Goal: Task Accomplishment & Management: Manage account settings

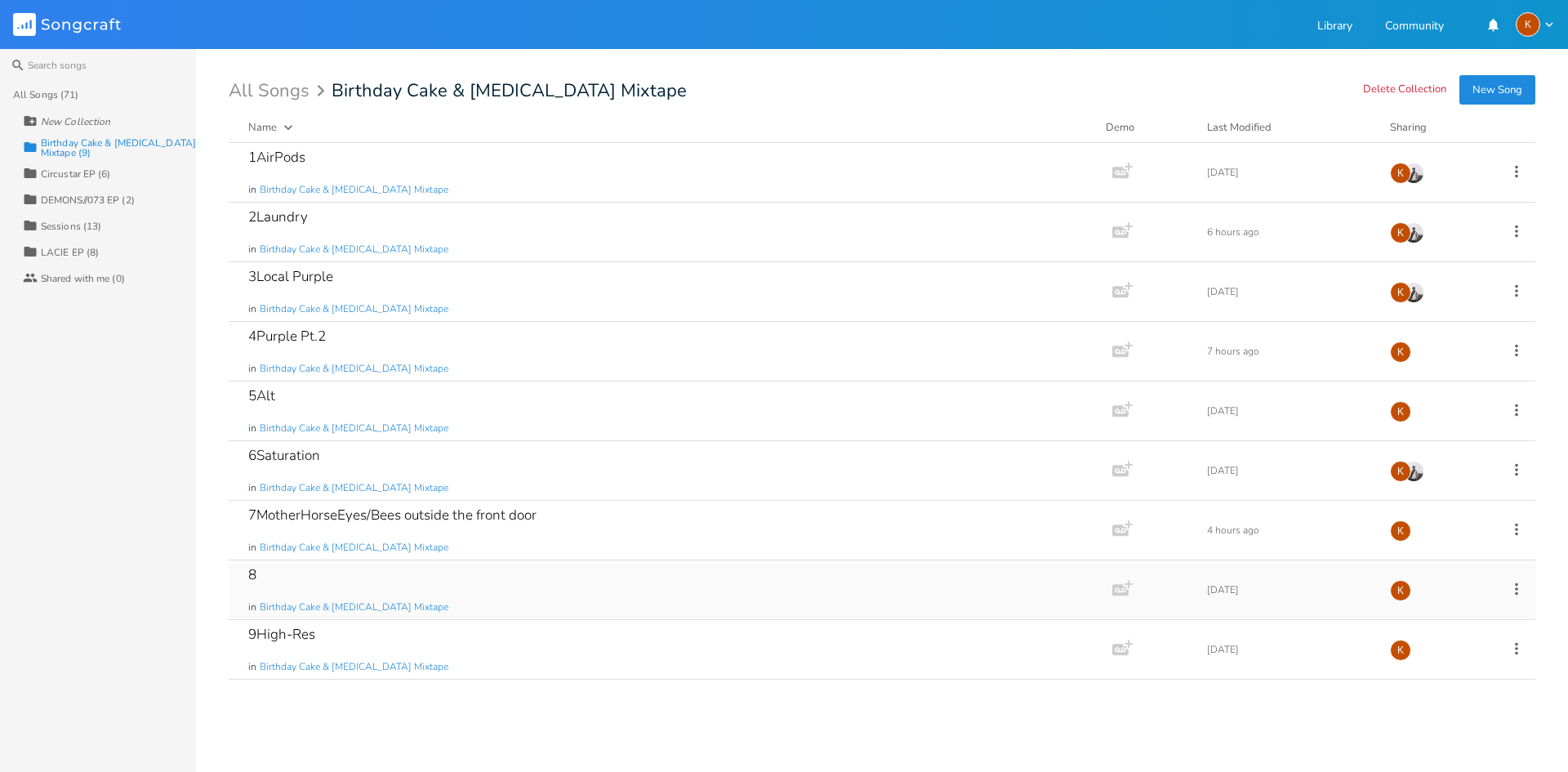
click at [1512, 590] on icon at bounding box center [1516, 588] width 18 height 18
click at [1479, 604] on li "Edit Rename" at bounding box center [1450, 613] width 130 height 28
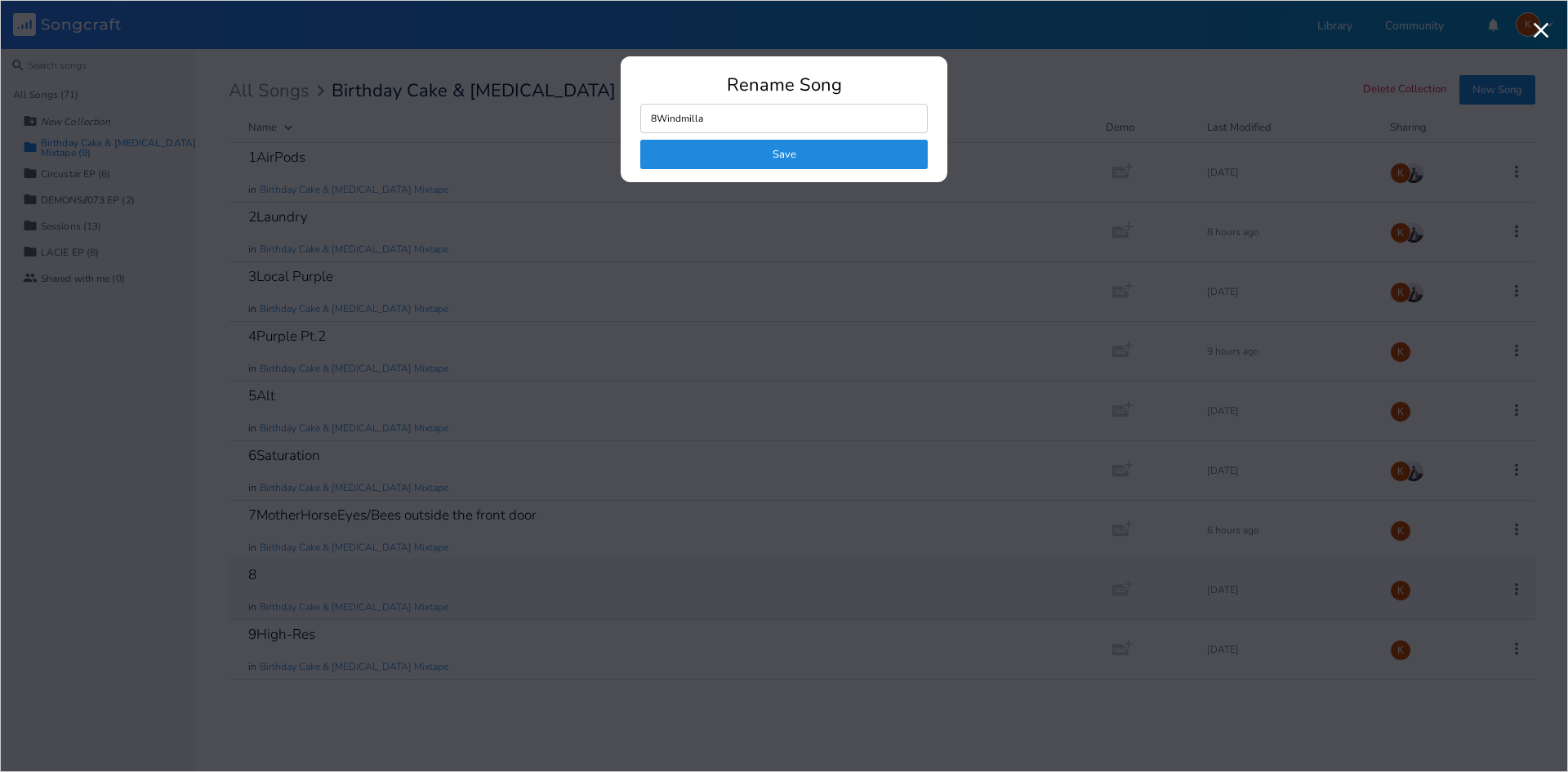
type input "8Windmill"
click button "Save" at bounding box center [784, 154] width 288 height 29
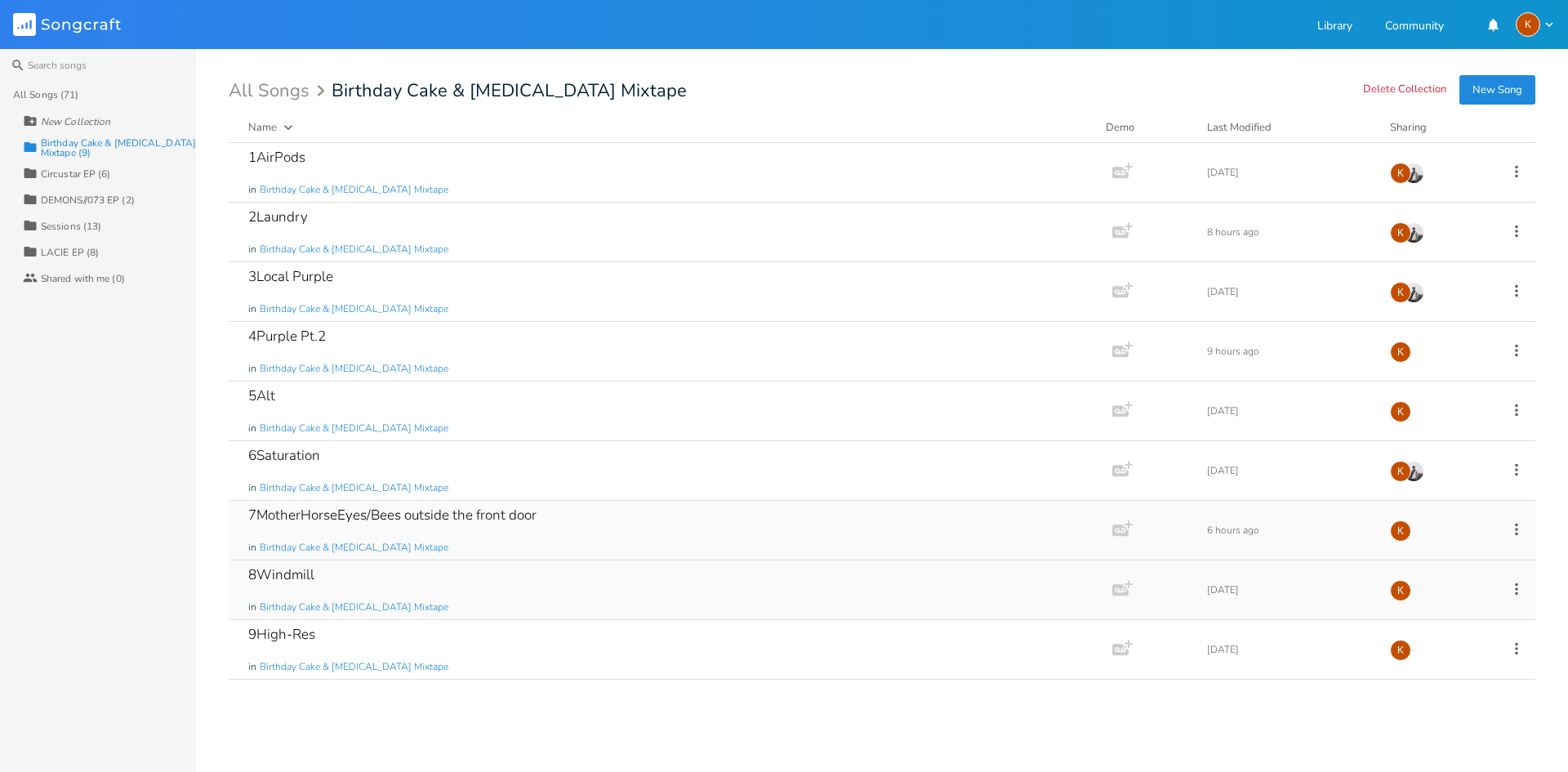
click at [1521, 531] on icon at bounding box center [1516, 529] width 18 height 18
click at [1438, 556] on span "Edit Rename" at bounding box center [1418, 555] width 52 height 12
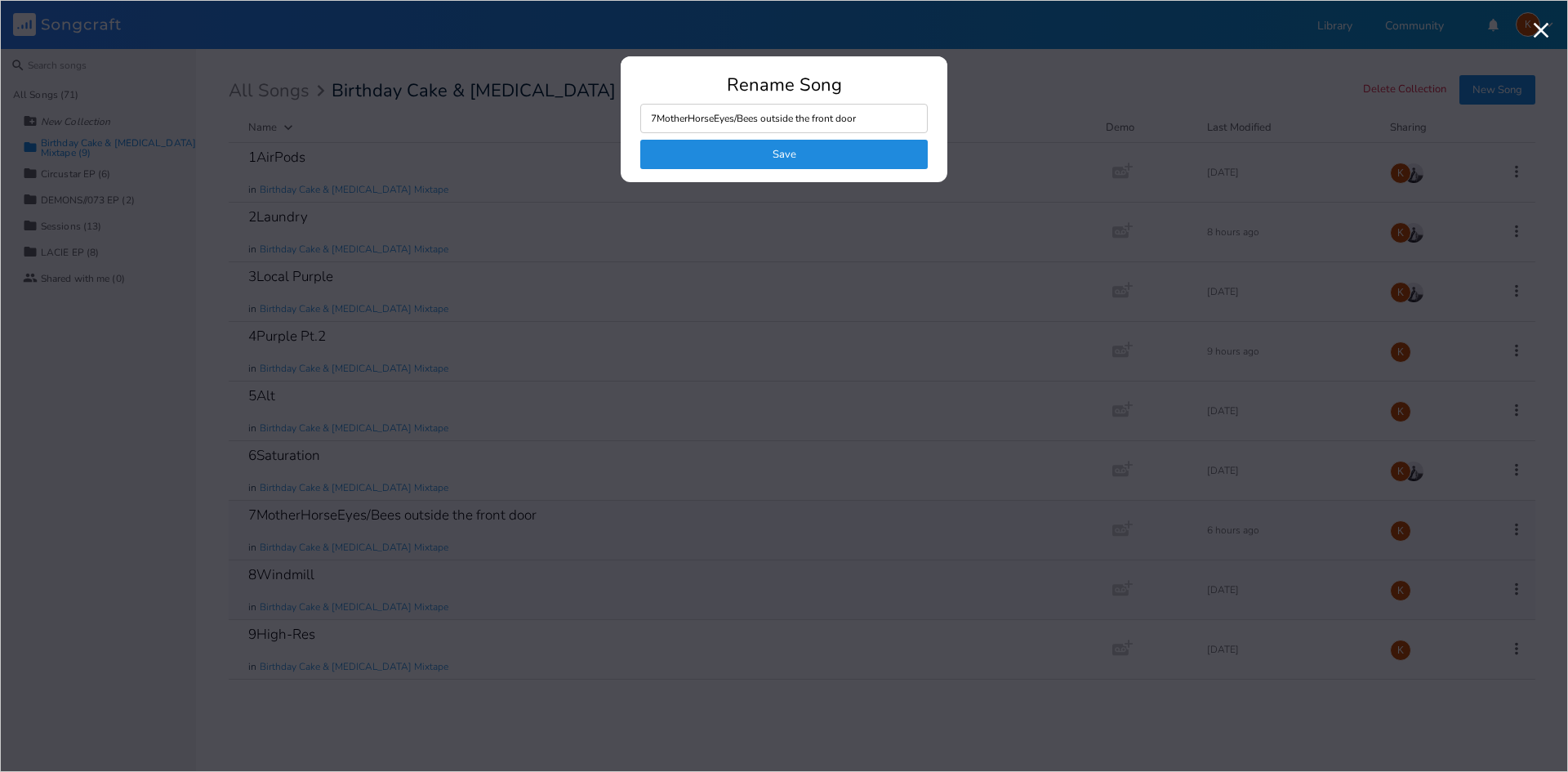
click at [807, 119] on input "7MotherHorseEyes/Bees outside the front door" at bounding box center [784, 118] width 288 height 29
drag, startPoint x: 848, startPoint y: 124, endPoint x: 659, endPoint y: 125, distance: 189.0
click at [659, 125] on input "7MotherHorseEyes/Bees outside the front door" at bounding box center [784, 118] width 288 height 29
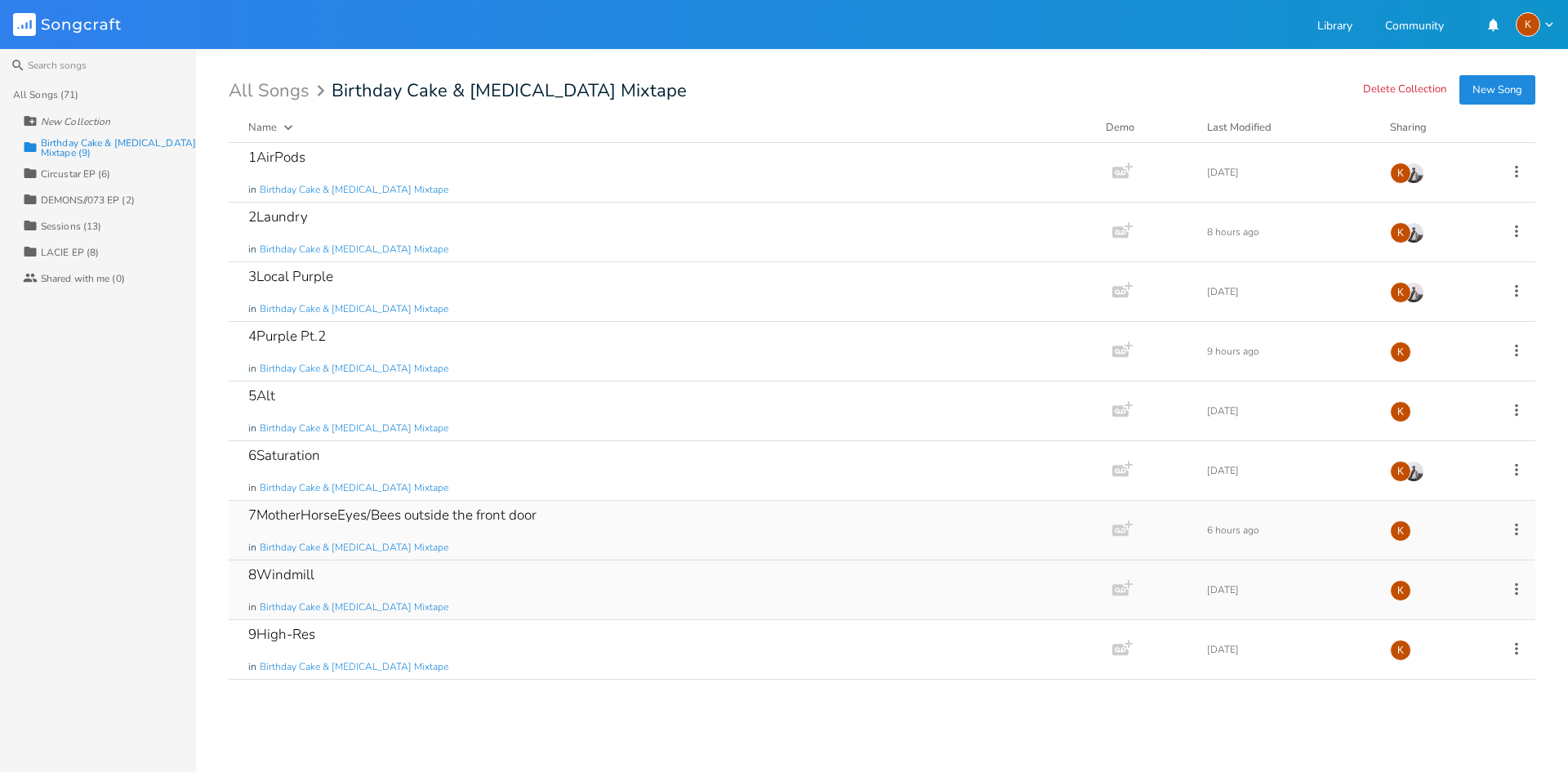
click at [1515, 529] on icon at bounding box center [1516, 529] width 18 height 18
click at [1455, 551] on li "Edit Rename" at bounding box center [1450, 554] width 130 height 28
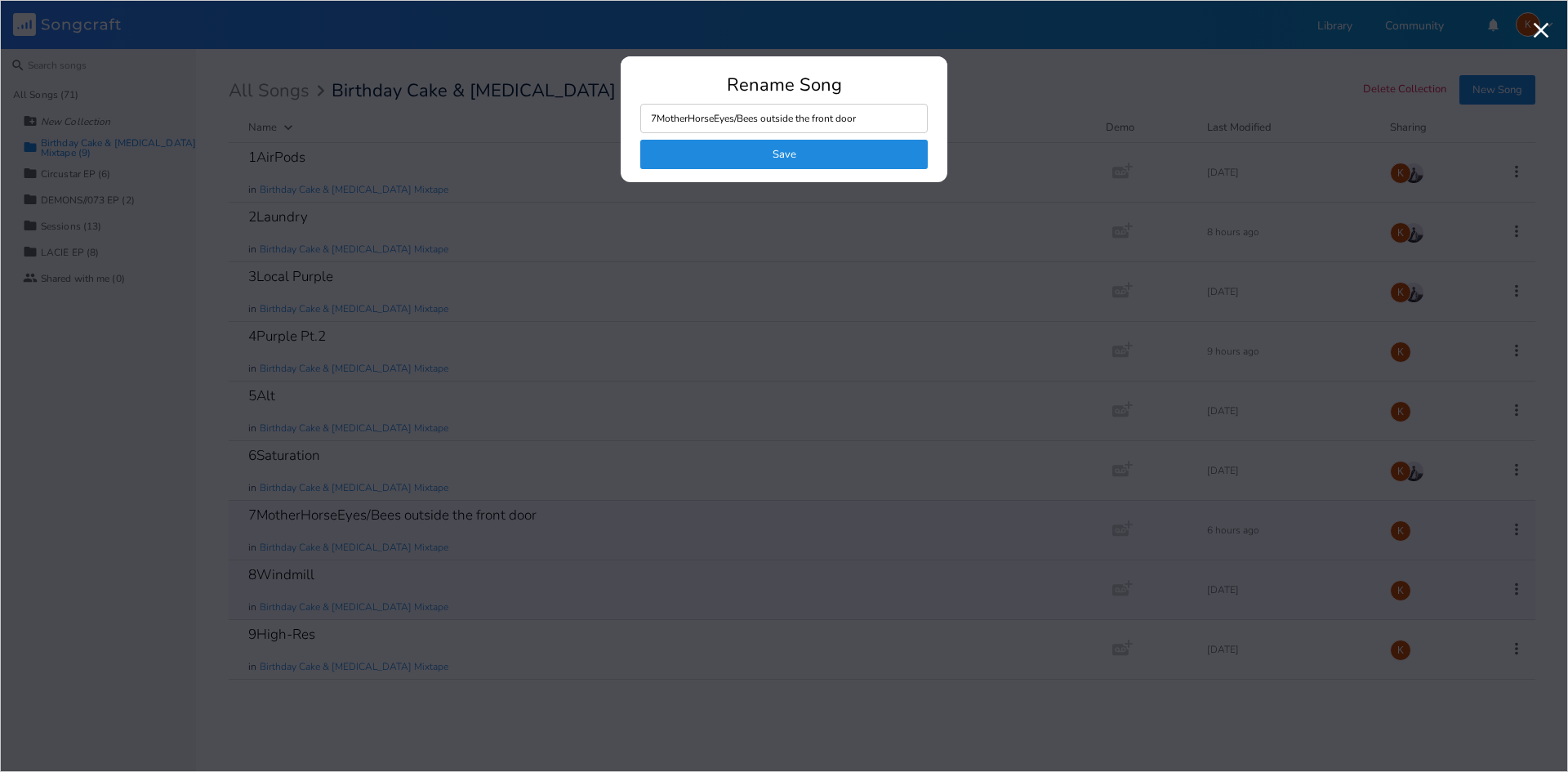
click at [856, 105] on input "7MotherHorseEyes/Bees outside the front door" at bounding box center [784, 118] width 288 height 29
drag, startPoint x: 861, startPoint y: 117, endPoint x: 659, endPoint y: 117, distance: 202.0
click at [659, 117] on input "7MotherHorseEyes/Bees outside the front door" at bounding box center [784, 118] width 288 height 29
click at [743, 125] on input "7MotherHorseEyes/Bees outside the front door" at bounding box center [784, 118] width 288 height 29
click at [892, 119] on input "7MotherHorseEyes/Bees outside the front door" at bounding box center [784, 118] width 288 height 29
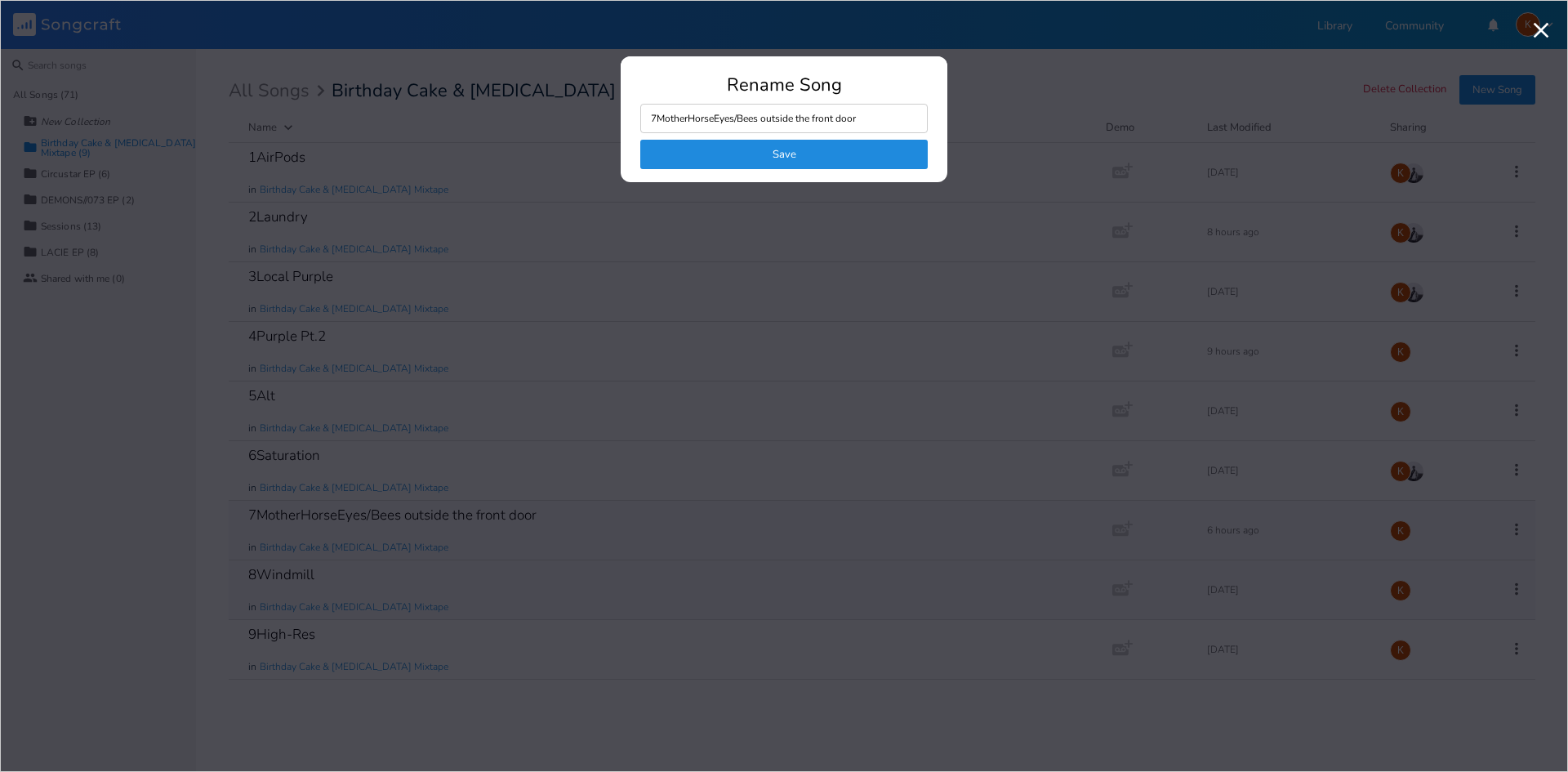
drag, startPoint x: 731, startPoint y: 118, endPoint x: 659, endPoint y: 119, distance: 72.0
click at [659, 119] on input "7MotherHorseEyes/Bees outside the front door" at bounding box center [784, 118] width 288 height 29
type input "7"
click at [710, 151] on button "Save" at bounding box center [784, 154] width 288 height 29
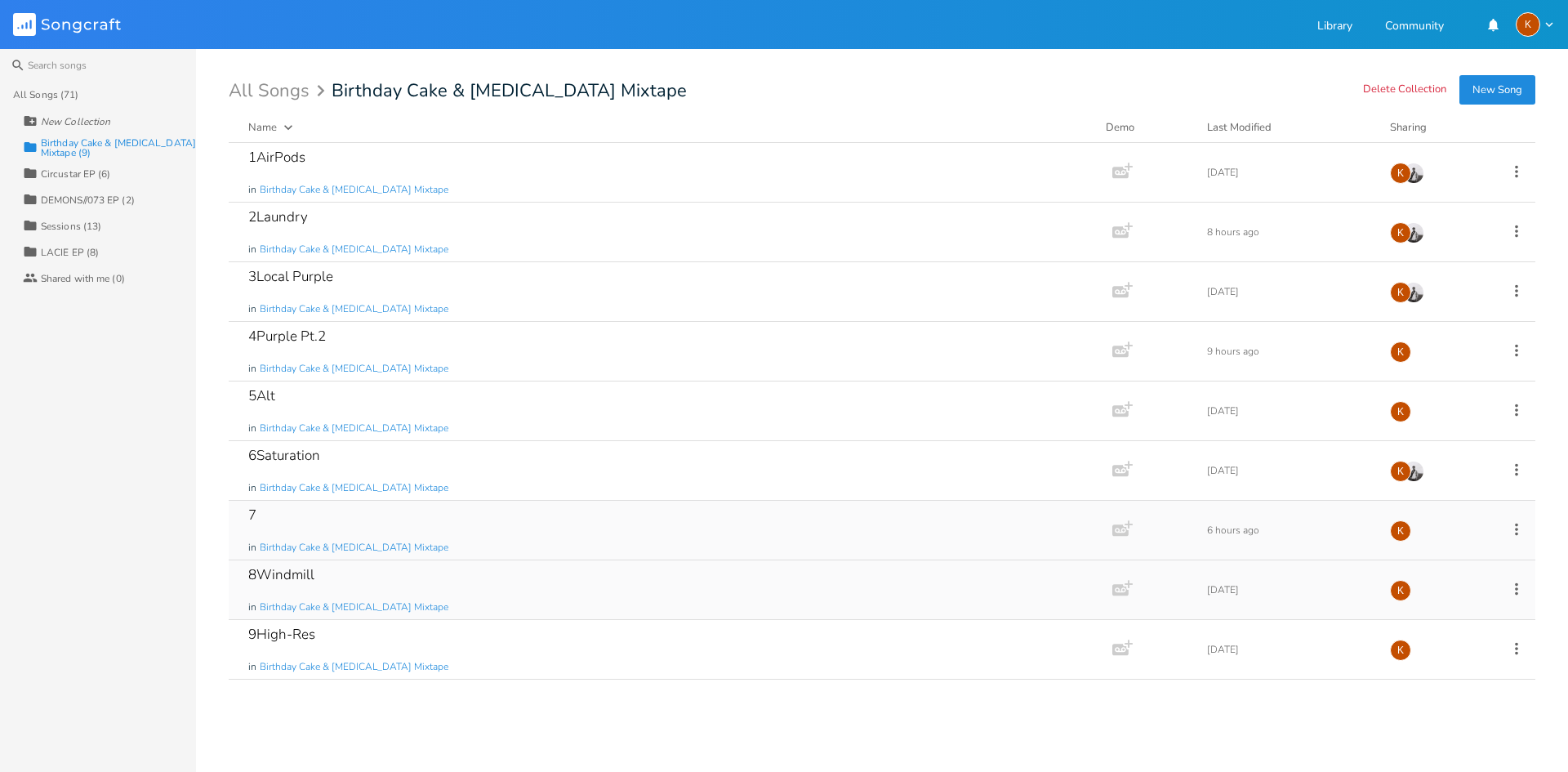
click at [709, 500] on div "7 in Birthday Cake & [MEDICAL_DATA] Mixtape" at bounding box center [667, 530] width 838 height 58
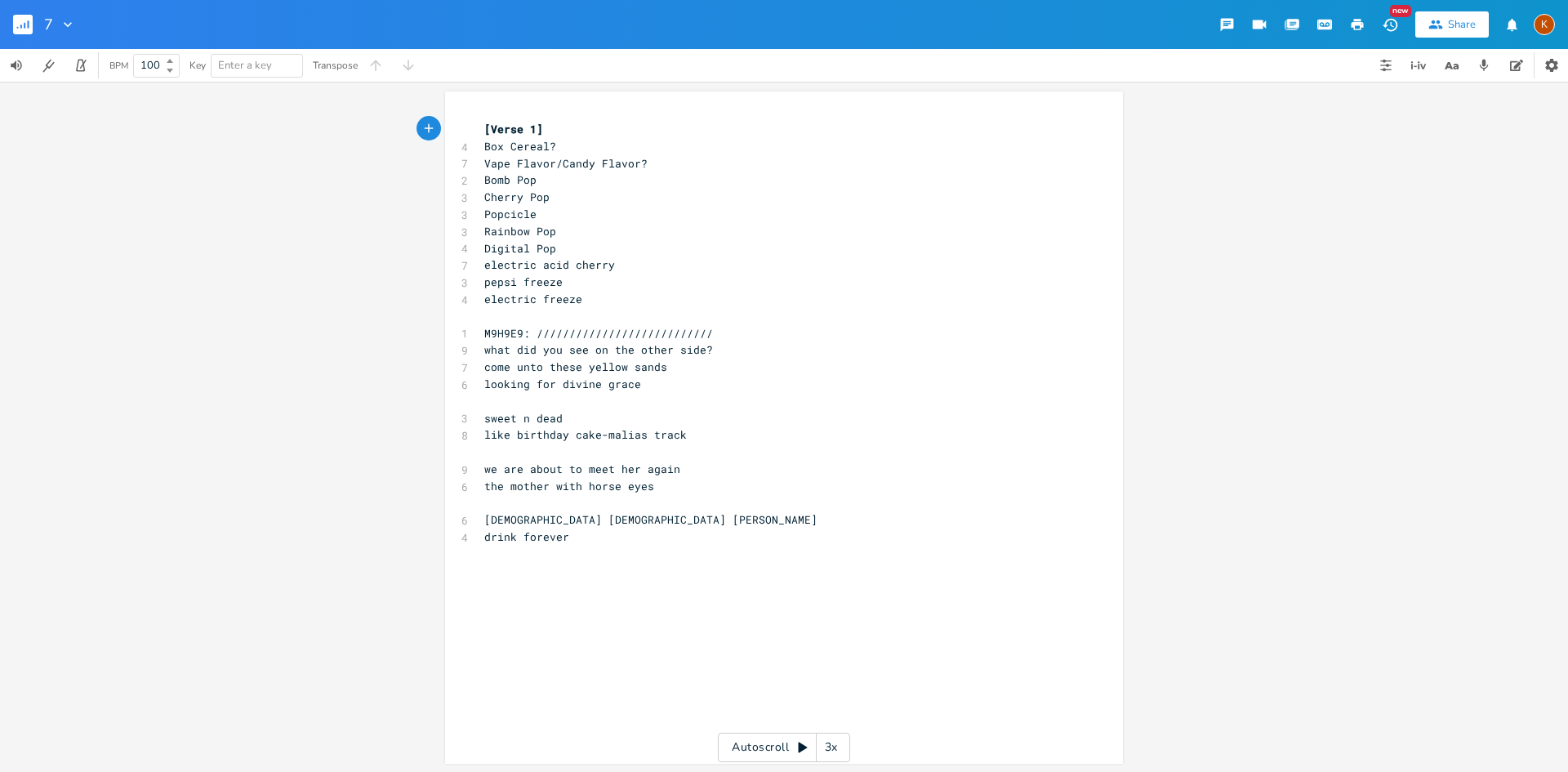
click at [639, 526] on pre "[DEMOGRAPHIC_DATA] [DEMOGRAPHIC_DATA] [PERSON_NAME]" at bounding box center [776, 520] width 590 height 18
click at [19, 29] on rect "button" at bounding box center [23, 24] width 19 height 19
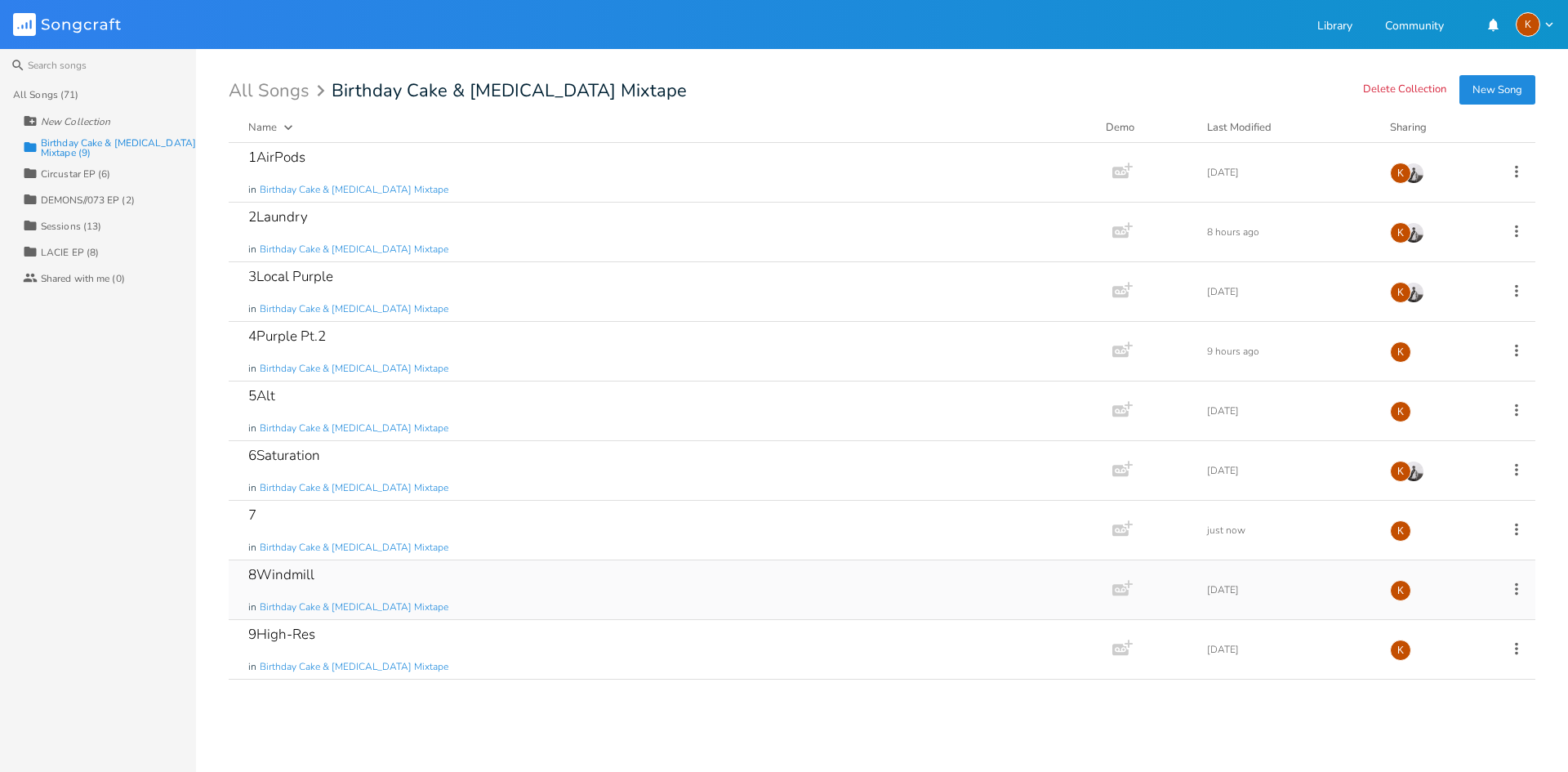
click at [1524, 595] on icon at bounding box center [1516, 588] width 18 height 18
click at [1480, 603] on li "Edit Rename" at bounding box center [1450, 613] width 130 height 28
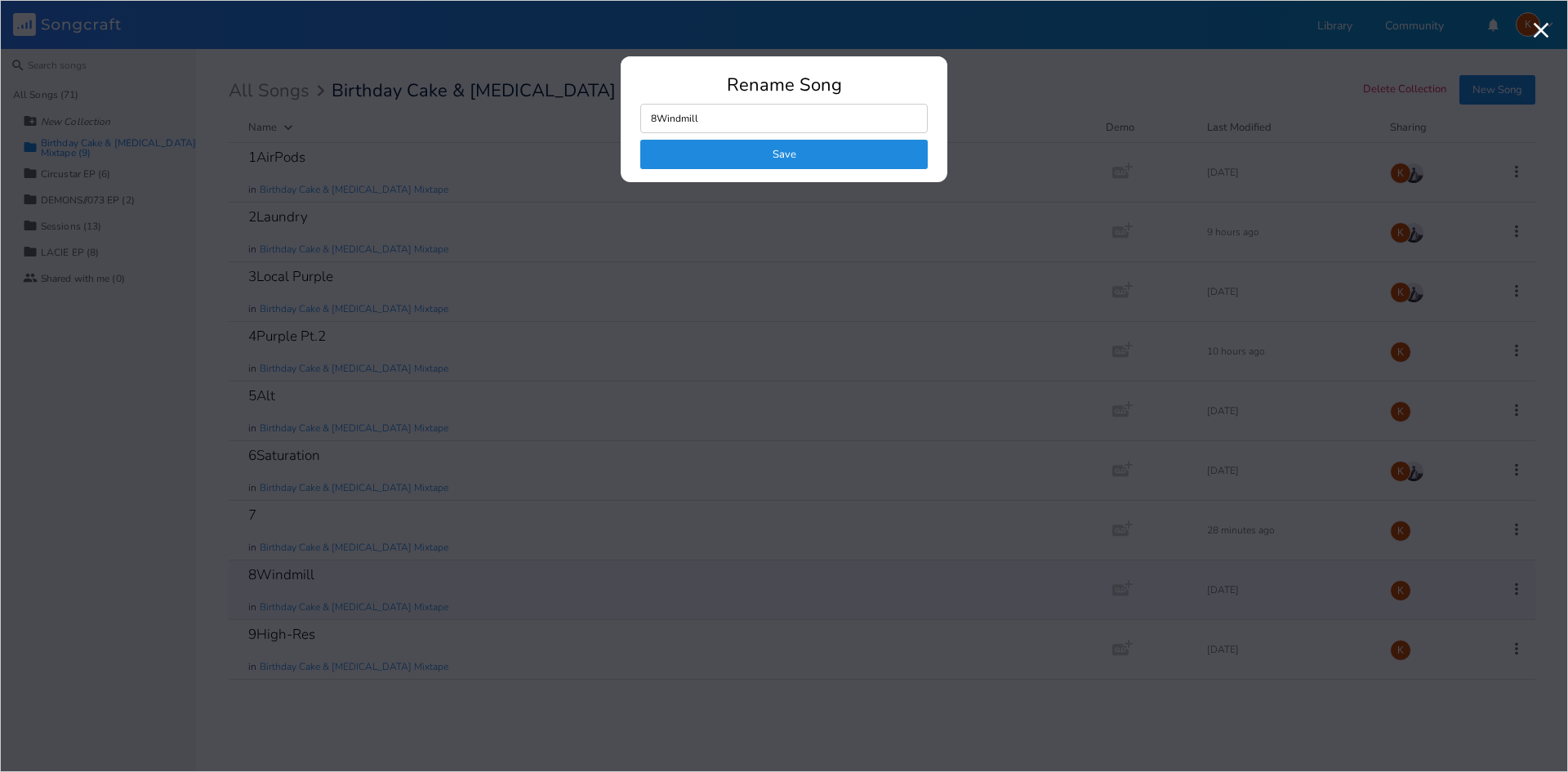
click at [660, 122] on input "8Windmill" at bounding box center [784, 118] width 288 height 29
type input "8Windmill Markers"
click button "Save" at bounding box center [784, 154] width 288 height 29
